Goal: Answer question/provide support

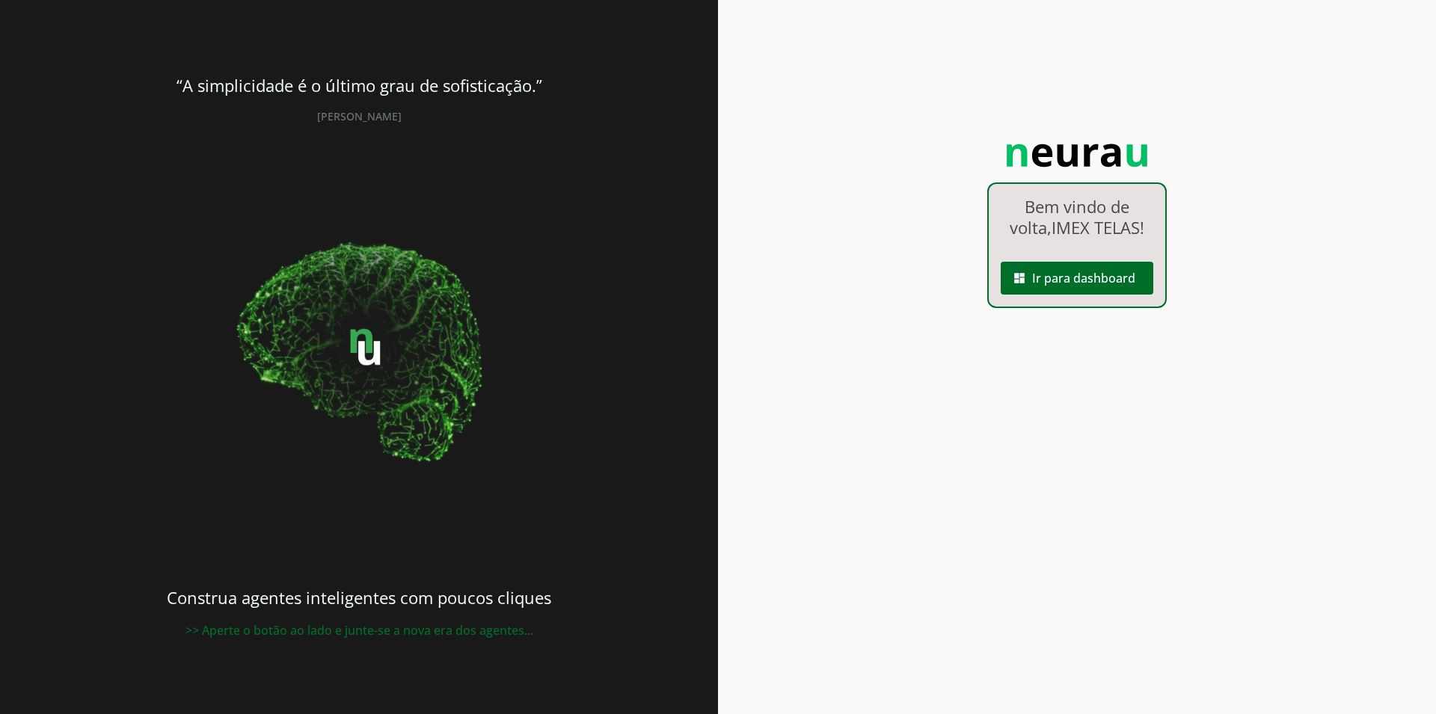
click at [1110, 293] on span at bounding box center [1077, 278] width 153 height 36
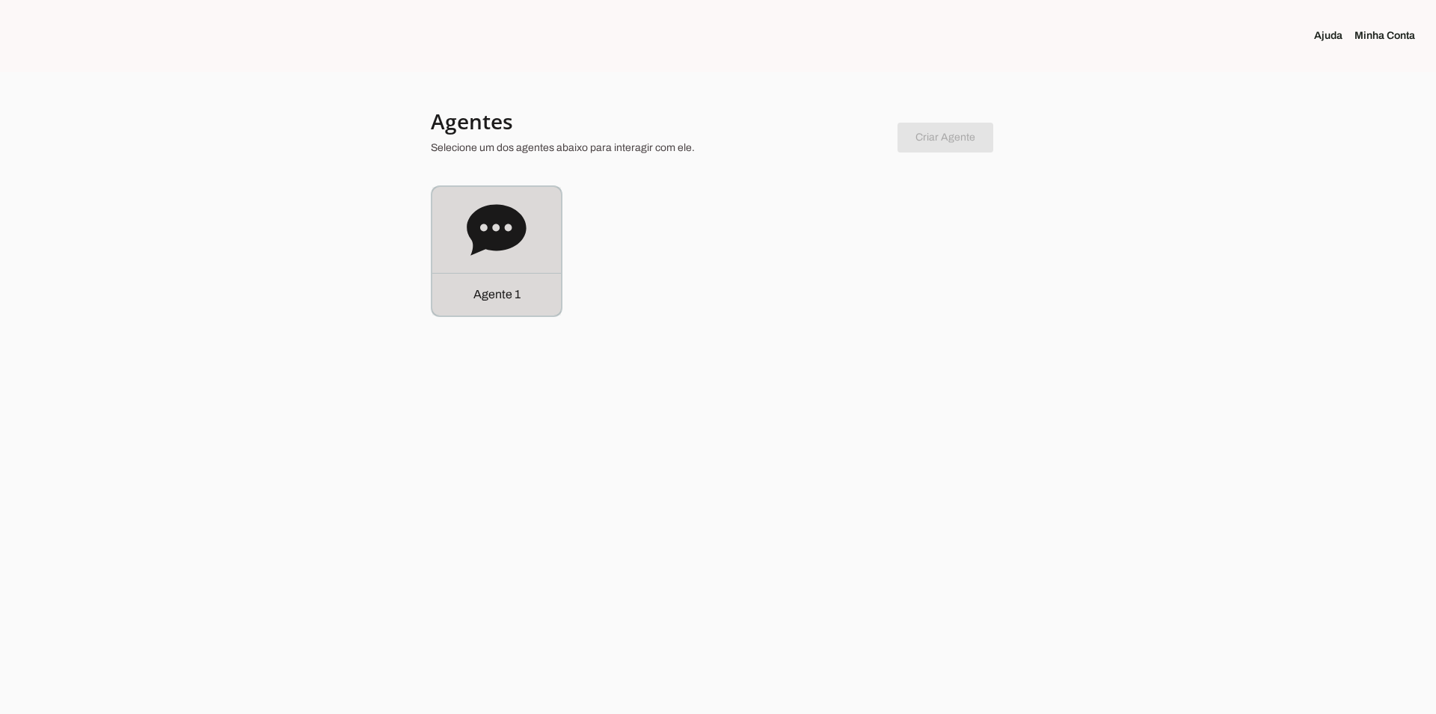
click at [526, 248] on icon at bounding box center [497, 230] width 60 height 60
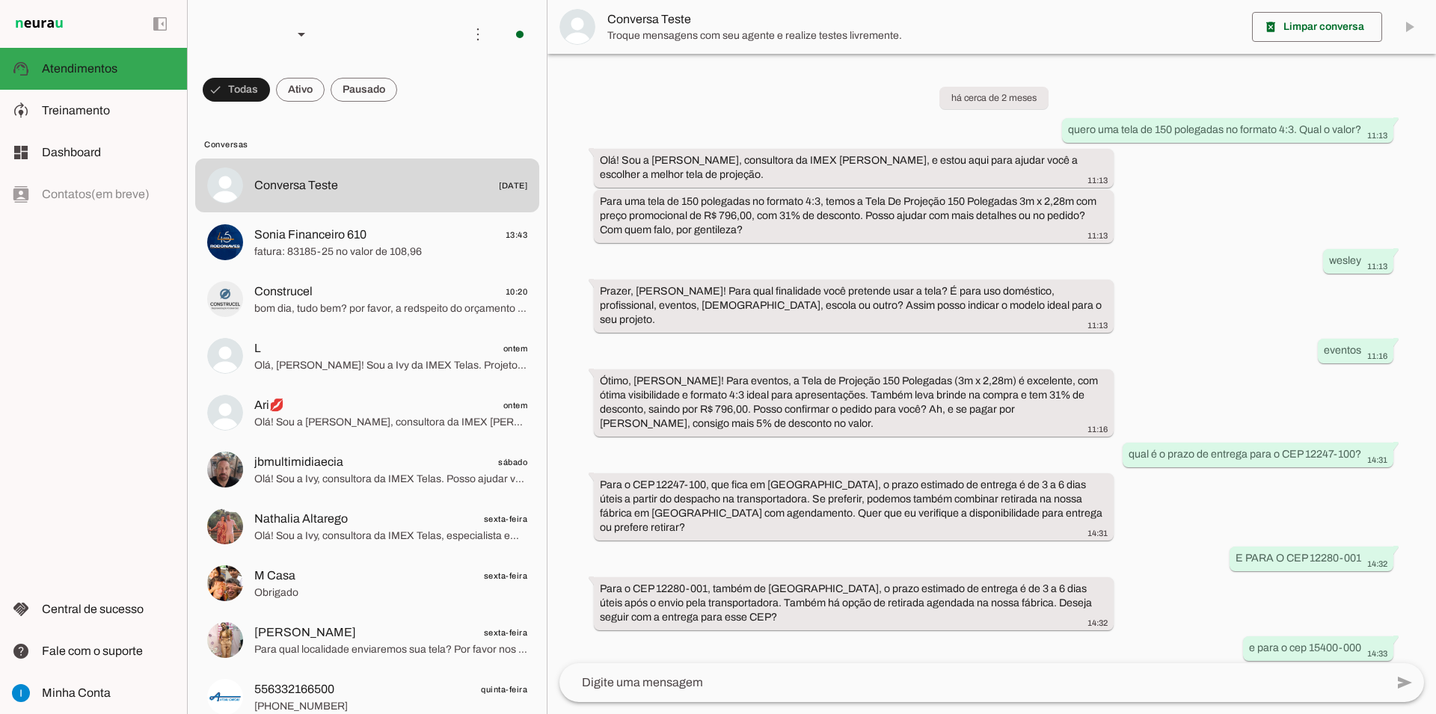
scroll to position [682, 0]
